Goal: Information Seeking & Learning: Learn about a topic

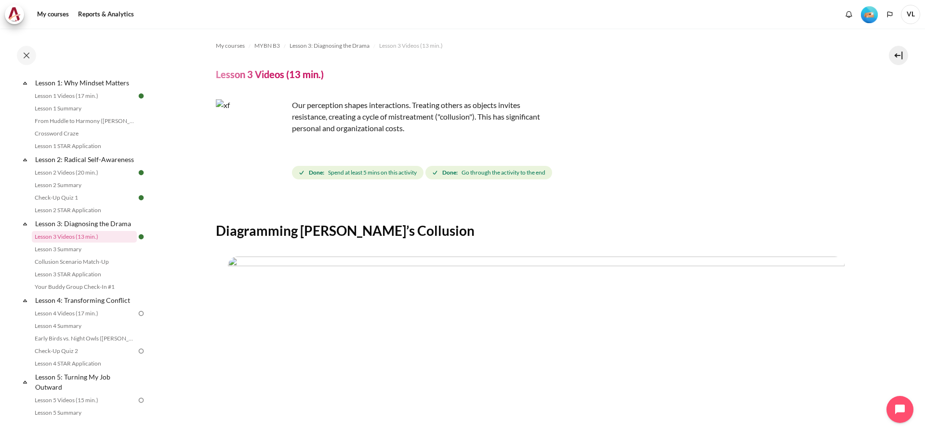
scroll to position [225, 0]
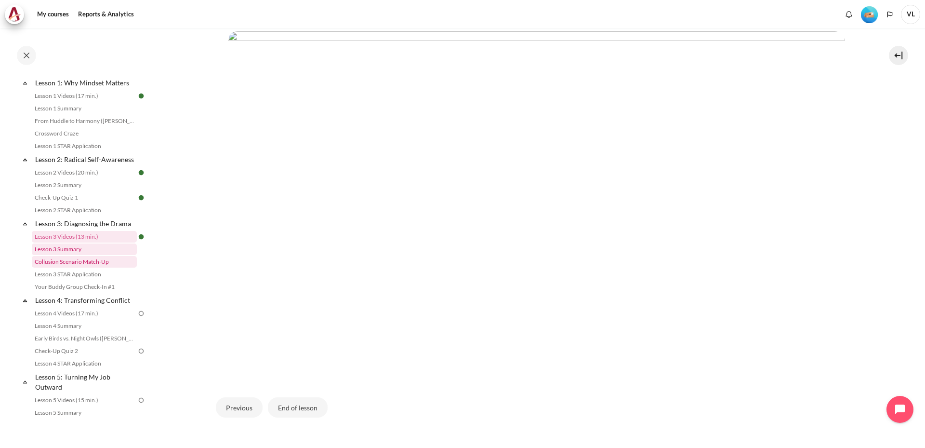
drag, startPoint x: 74, startPoint y: 270, endPoint x: 101, endPoint y: 257, distance: 29.8
click at [74, 267] on link "Collusion Scenario Match-Up" at bounding box center [84, 262] width 105 height 12
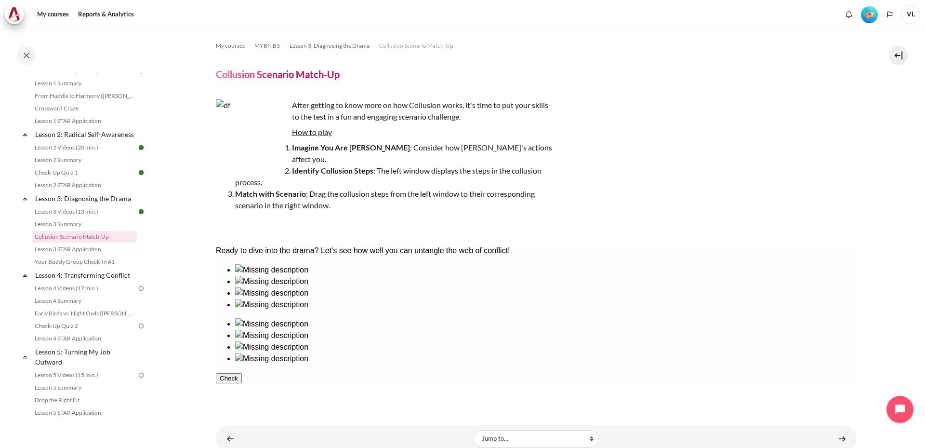
click at [267, 276] on div at bounding box center [546, 276] width 622 height 0
drag, startPoint x: 264, startPoint y: 319, endPoint x: 642, endPoint y: 318, distance: 378.8
drag, startPoint x: 323, startPoint y: 321, endPoint x: 709, endPoint y: 315, distance: 385.6
drag, startPoint x: 695, startPoint y: 305, endPoint x: 764, endPoint y: 312, distance: 68.8
click at [764, 318] on ul at bounding box center [535, 352] width 641 height 69
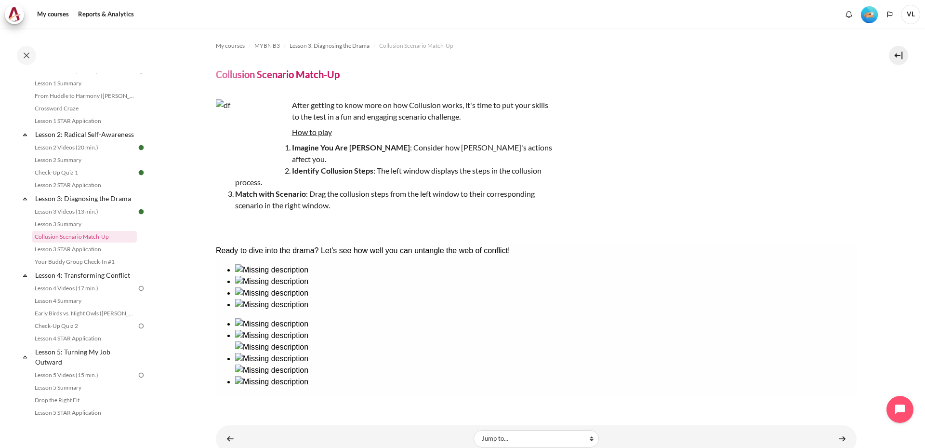
drag, startPoint x: 697, startPoint y: 308, endPoint x: 762, endPoint y: 314, distance: 65.4
click at [762, 318] on ul at bounding box center [535, 352] width 641 height 69
drag, startPoint x: 389, startPoint y: 316, endPoint x: 580, endPoint y: 306, distance: 191.1
click at [95, 242] on link "Collusion Scenario Match-Up" at bounding box center [84, 237] width 105 height 12
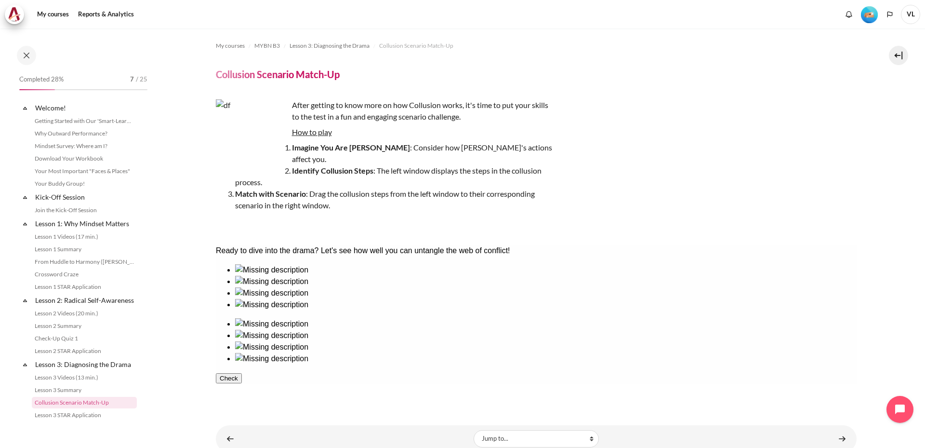
scroll to position [166, 0]
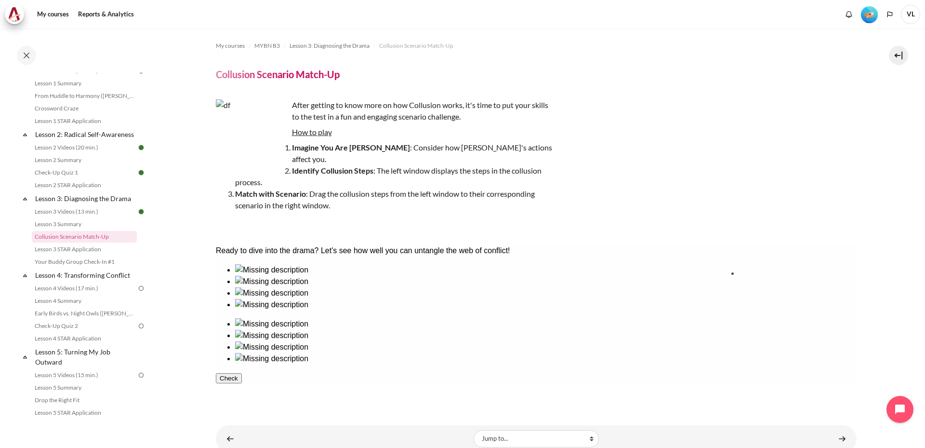
drag, startPoint x: 430, startPoint y: 305, endPoint x: 774, endPoint y: 301, distance: 343.7
drag, startPoint x: 265, startPoint y: 321, endPoint x: 708, endPoint y: 308, distance: 442.6
drag, startPoint x: 310, startPoint y: 322, endPoint x: 635, endPoint y: 308, distance: 325.1
drag, startPoint x: 453, startPoint y: 310, endPoint x: 532, endPoint y: 325, distance: 81.0
click at [241, 419] on button "Check" at bounding box center [228, 424] width 26 height 10
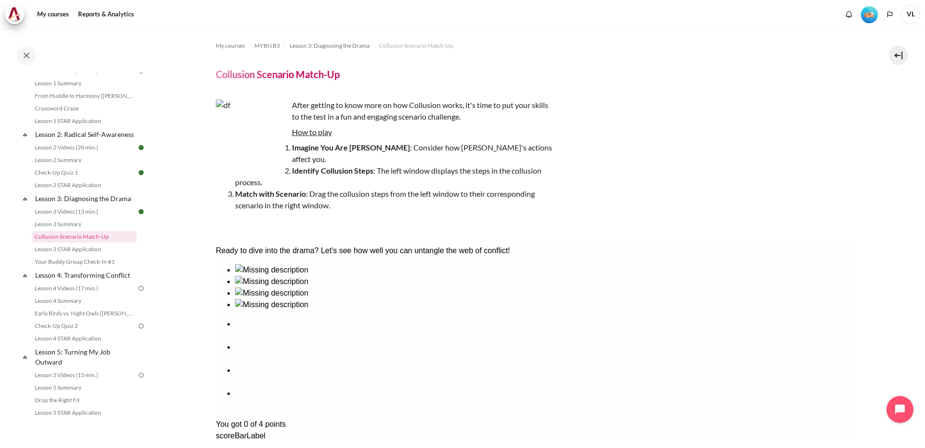
scroll to position [59, 0]
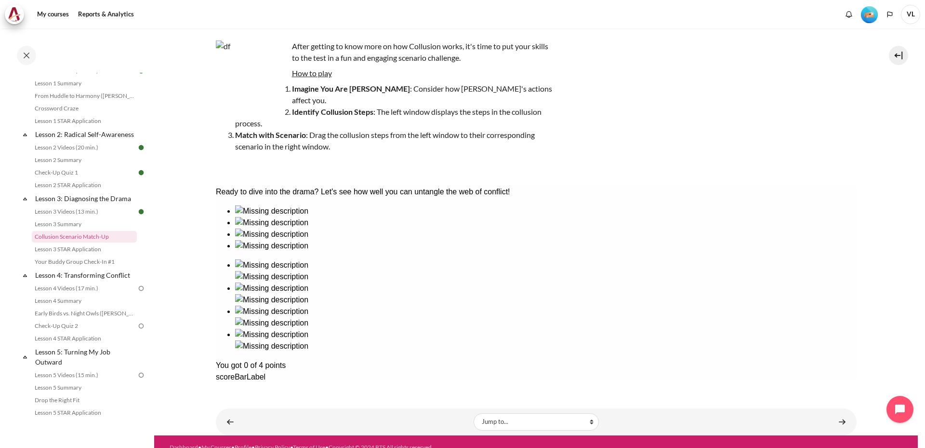
click at [230, 412] on link "Content" at bounding box center [230, 421] width 19 height 19
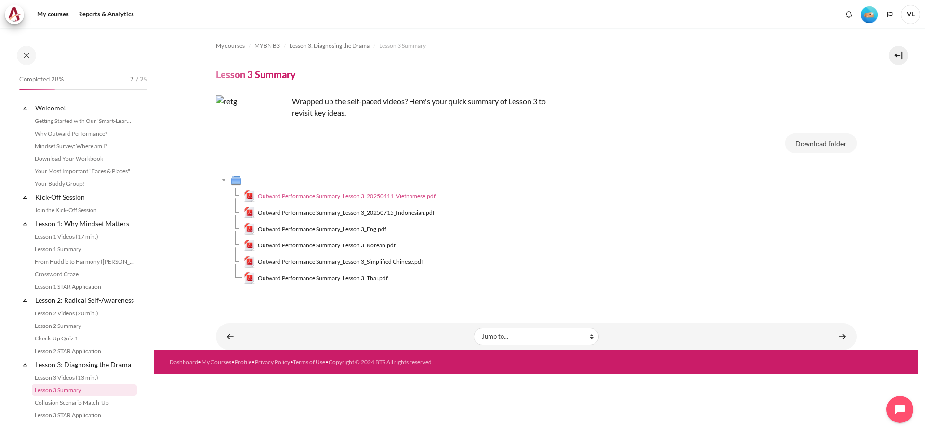
scroll to position [153, 0]
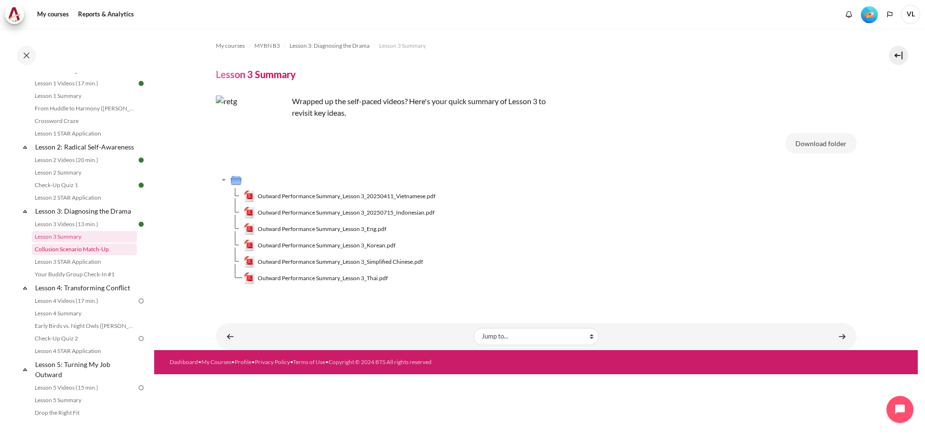
click at [104, 255] on link "Collusion Scenario Match-Up" at bounding box center [84, 249] width 105 height 12
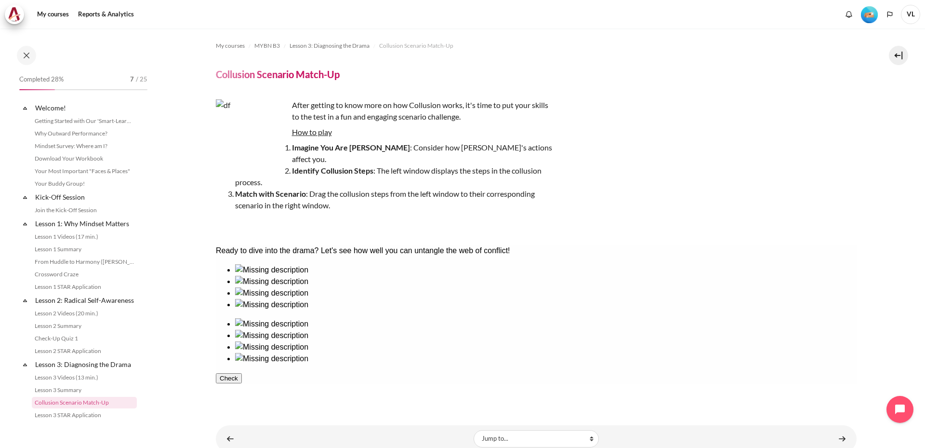
scroll to position [166, 0]
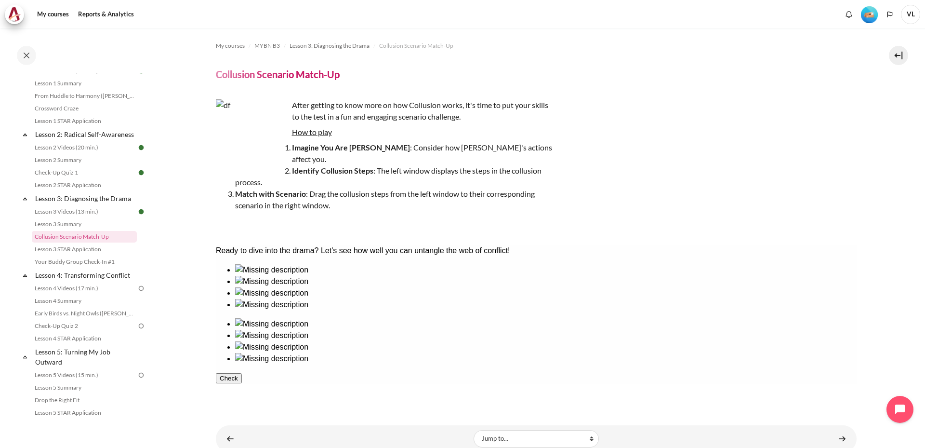
click at [441, 310] on div at bounding box center [546, 310] width 622 height 0
drag, startPoint x: 443, startPoint y: 319, endPoint x: 437, endPoint y: 321, distance: 6.9
click at [437, 310] on ul at bounding box center [535, 287] width 641 height 46
drag, startPoint x: 248, startPoint y: 322, endPoint x: 917, endPoint y: 455, distance: 682.4
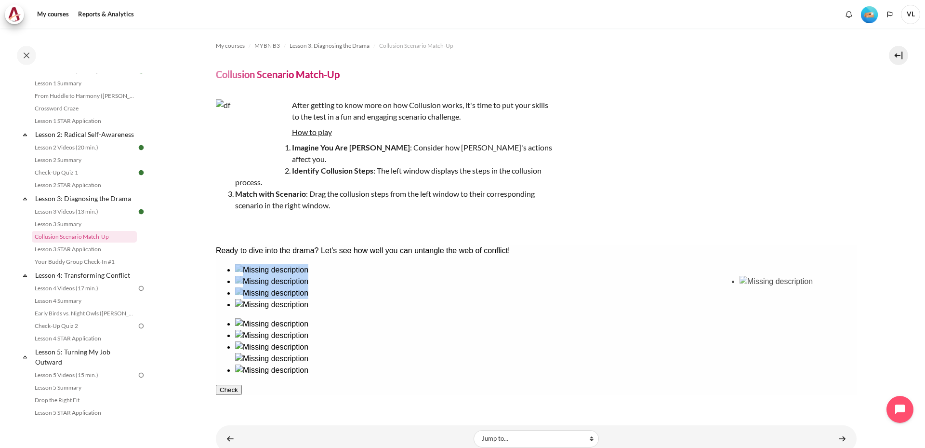
drag, startPoint x: 445, startPoint y: 321, endPoint x: 838, endPoint y: 286, distance: 394.8
drag, startPoint x: 466, startPoint y: 303, endPoint x: 564, endPoint y: 315, distance: 98.6
drag, startPoint x: 383, startPoint y: 320, endPoint x: 574, endPoint y: 312, distance: 191.5
drag, startPoint x: 323, startPoint y: 320, endPoint x: 632, endPoint y: 286, distance: 310.3
click at [241, 419] on button "Check" at bounding box center [228, 424] width 26 height 10
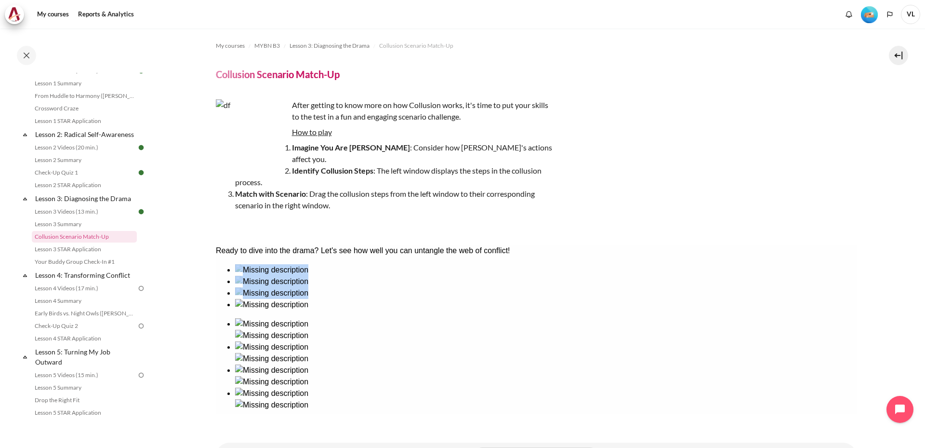
scroll to position [34, 0]
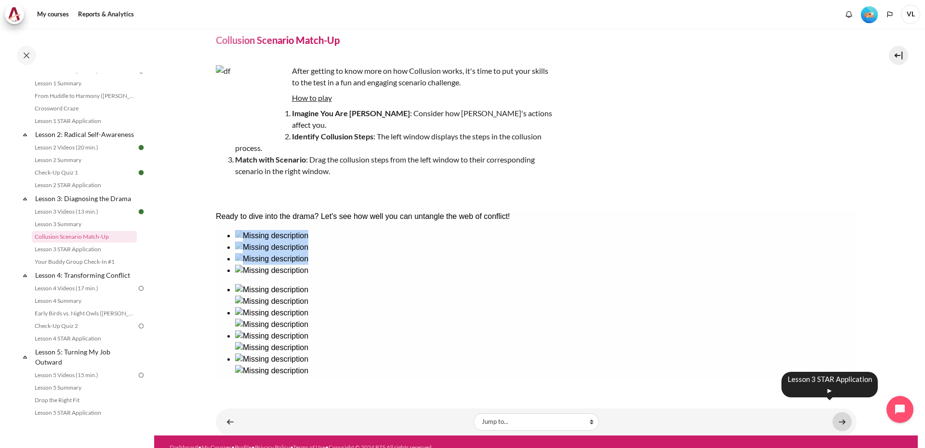
drag, startPoint x: 840, startPoint y: 409, endPoint x: 823, endPoint y: 374, distance: 38.6
click at [840, 412] on link "Content" at bounding box center [842, 421] width 19 height 19
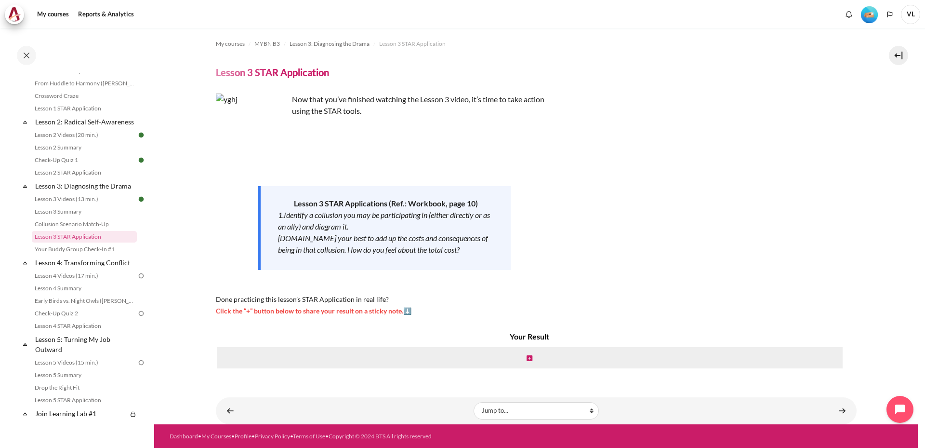
scroll to position [2, 0]
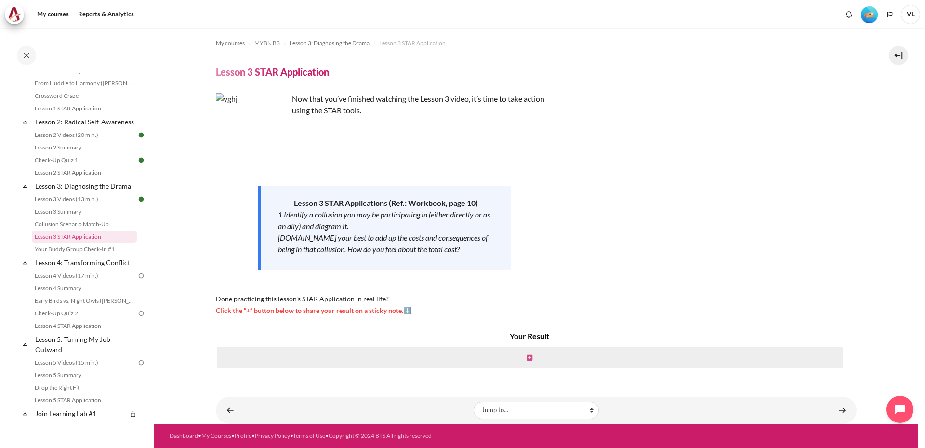
click at [527, 358] on icon "Content" at bounding box center [530, 357] width 6 height 7
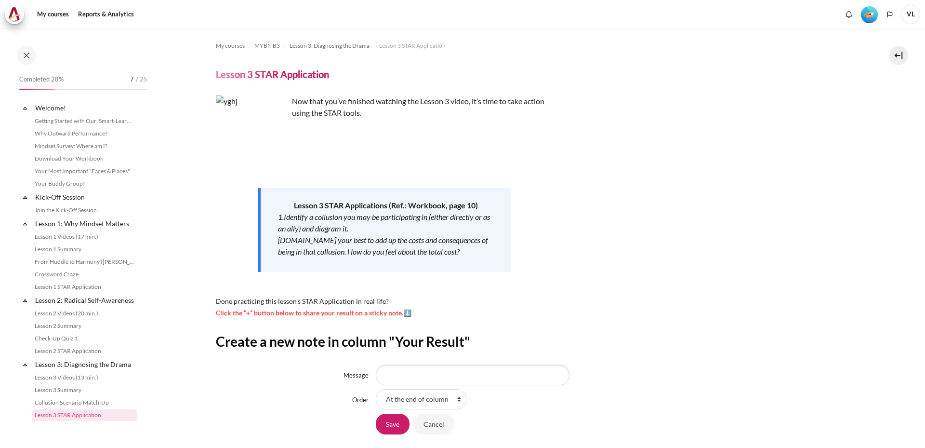
scroll to position [178, 0]
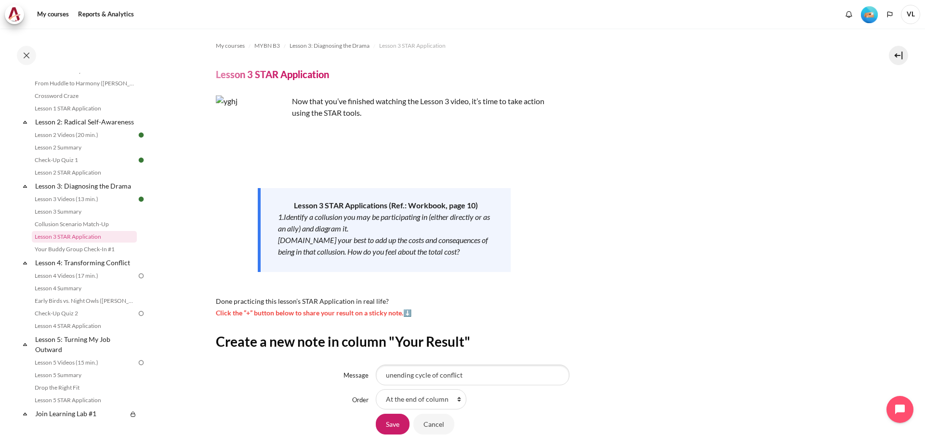
click at [438, 374] on input "unending cycle of conflict" at bounding box center [473, 374] width 194 height 20
drag, startPoint x: 496, startPoint y: 375, endPoint x: 473, endPoint y: 372, distance: 23.8
click at [473, 372] on input "unending cycle of unresolved conflict" at bounding box center [473, 374] width 194 height 20
click at [501, 377] on input "unending cycle of unresolved conflict" at bounding box center [473, 374] width 194 height 20
type input "unending cycle of unresolved conflict / competency gap"
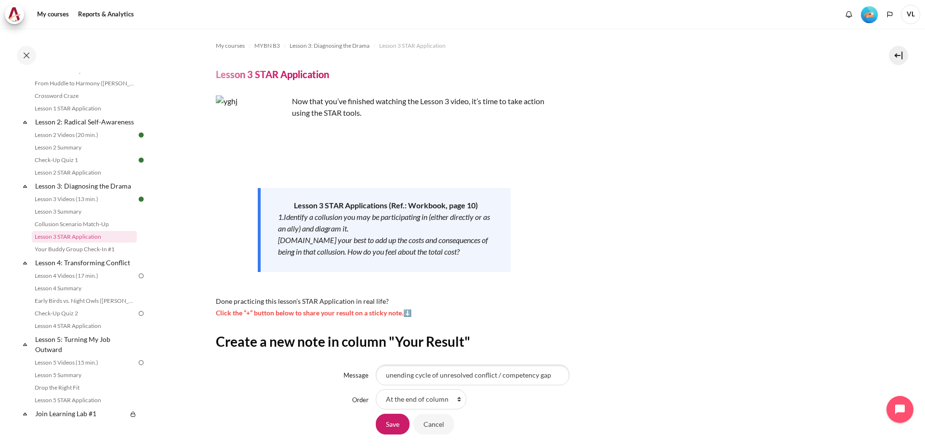
click at [598, 353] on div "Create a new note in column "Your Result" Message unending cycle of unresolved …" at bounding box center [536, 384] width 641 height 102
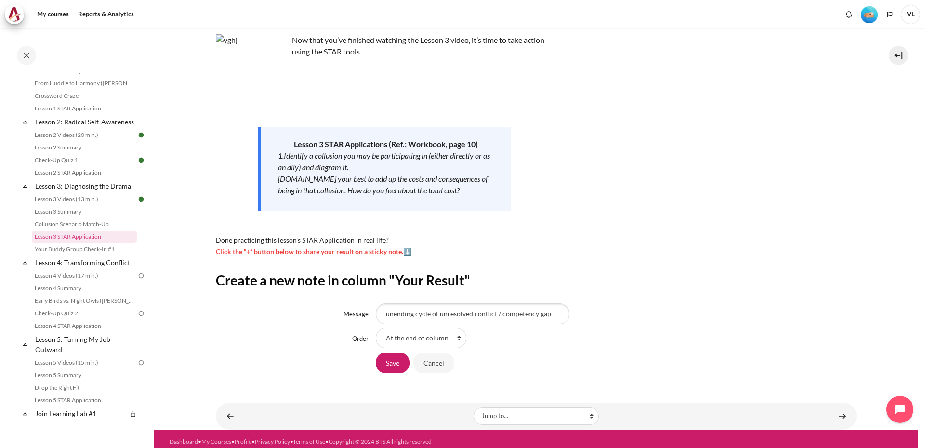
scroll to position [67, 0]
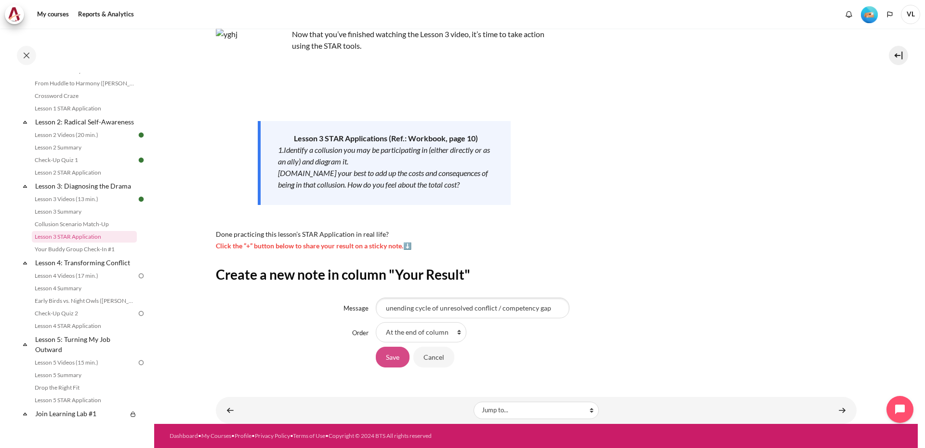
click at [396, 361] on input "Save" at bounding box center [393, 357] width 34 height 20
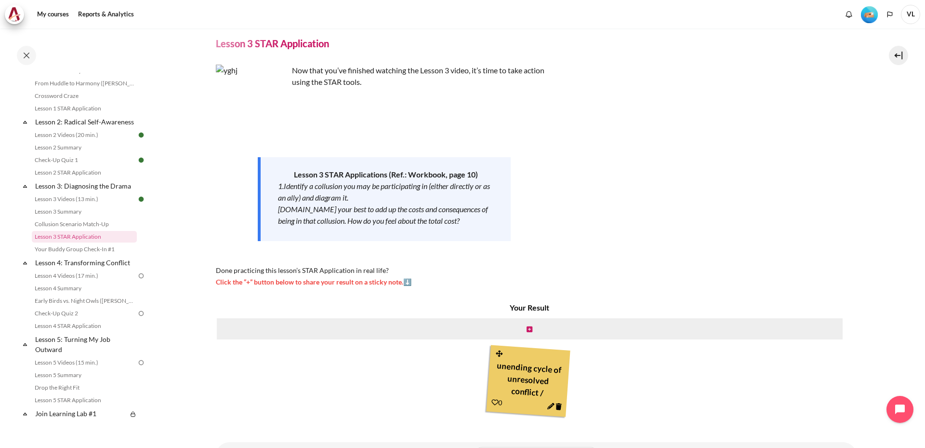
scroll to position [76, 0]
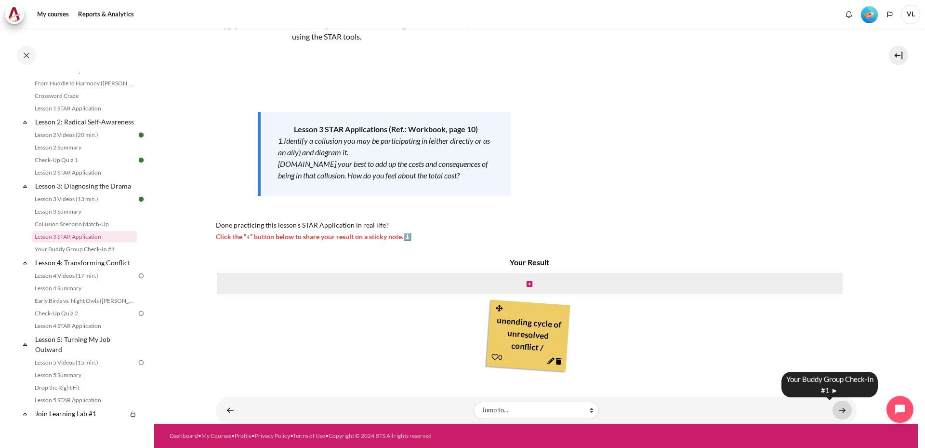
click at [835, 410] on link "Content" at bounding box center [842, 410] width 19 height 19
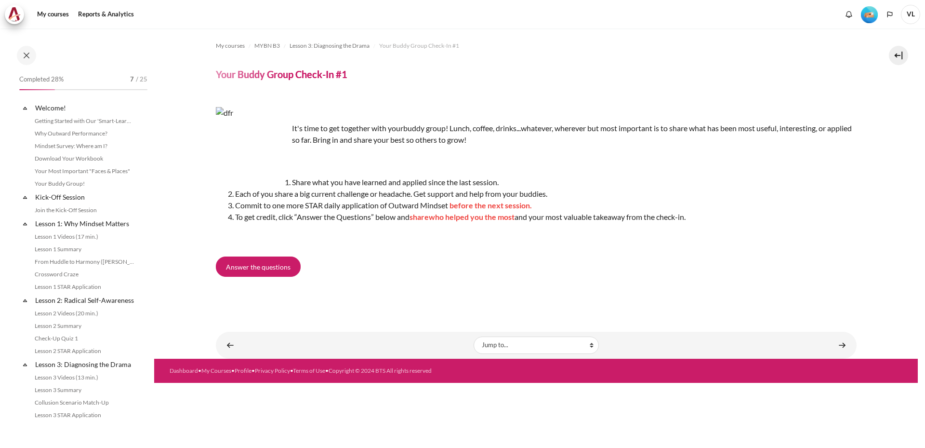
scroll to position [191, 0]
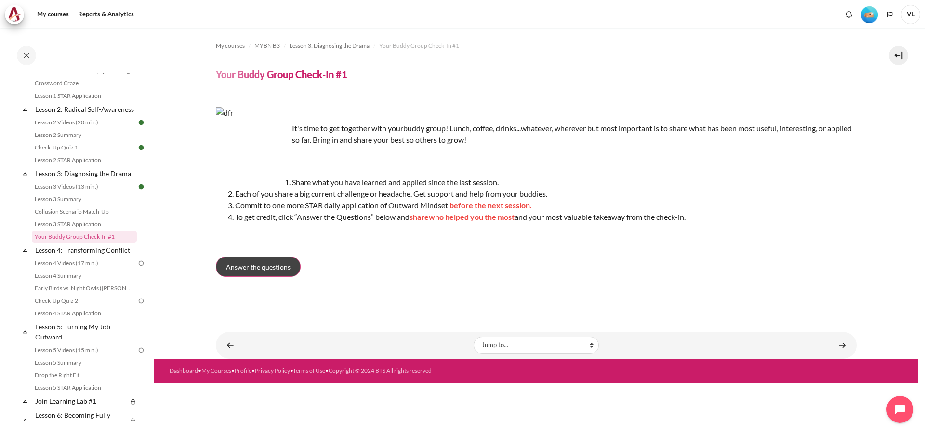
click at [264, 273] on link "Answer the questions" at bounding box center [258, 266] width 85 height 20
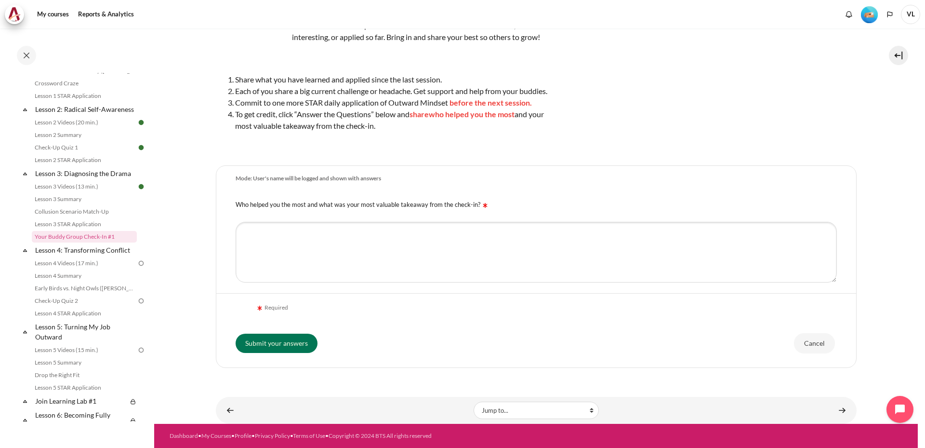
scroll to position [118, 0]
click at [838, 407] on link "Content" at bounding box center [842, 410] width 19 height 19
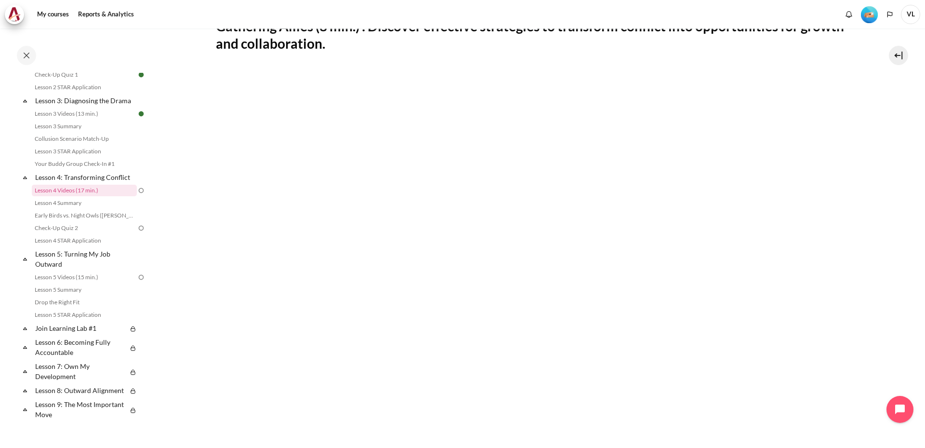
scroll to position [250, 0]
